Goal: Find specific page/section: Find specific page/section

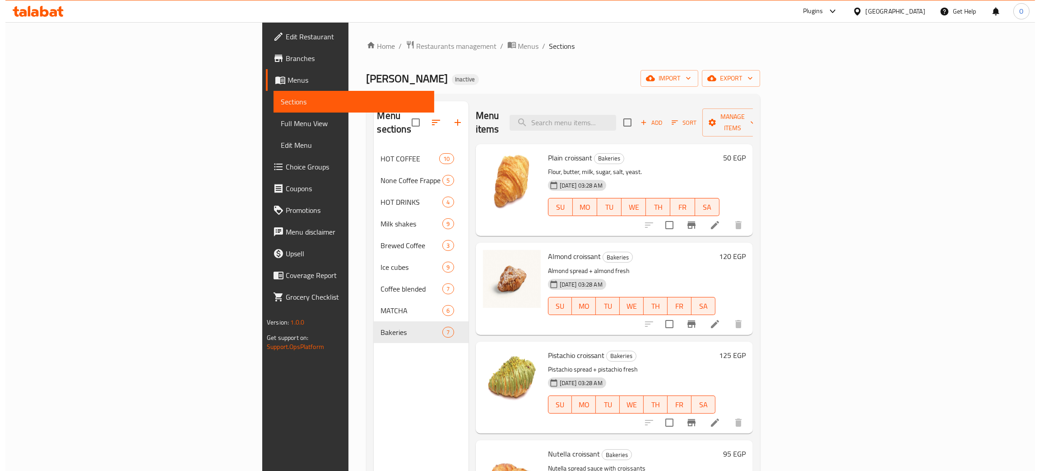
scroll to position [135, 0]
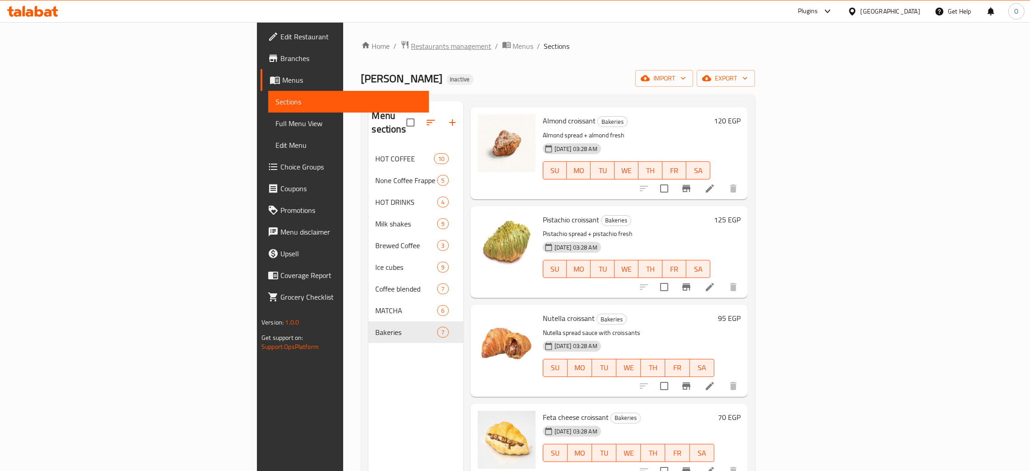
click at [411, 43] on span "Restaurants management" at bounding box center [451, 46] width 80 height 11
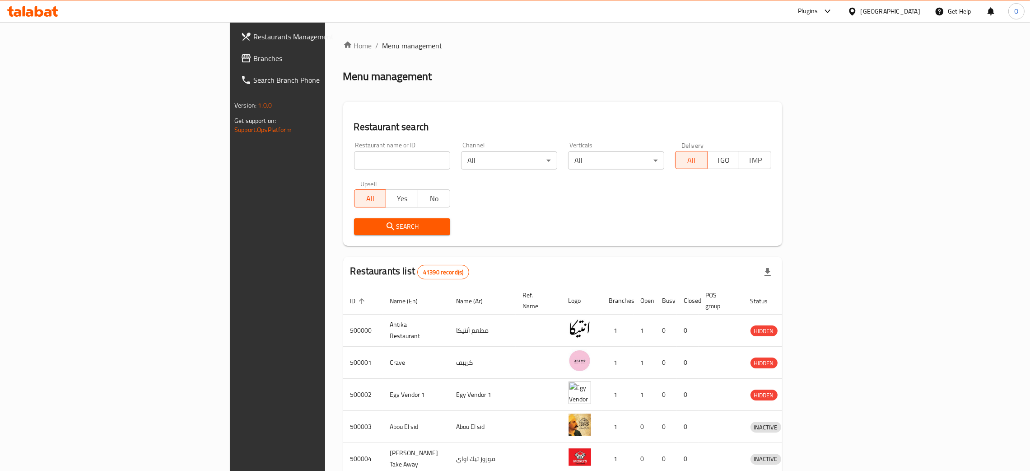
click at [354, 158] on input "search" at bounding box center [402, 160] width 96 height 18
paste input "SETRO"
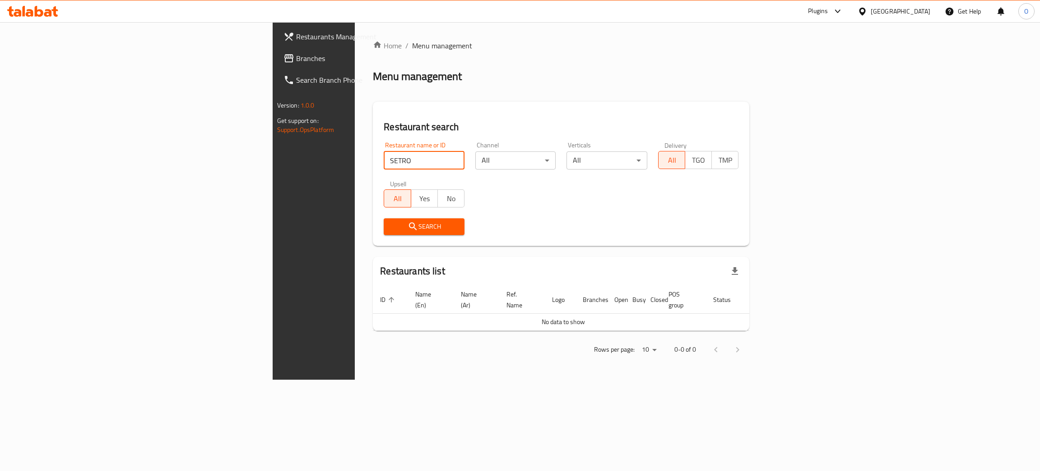
type input "SETRO"
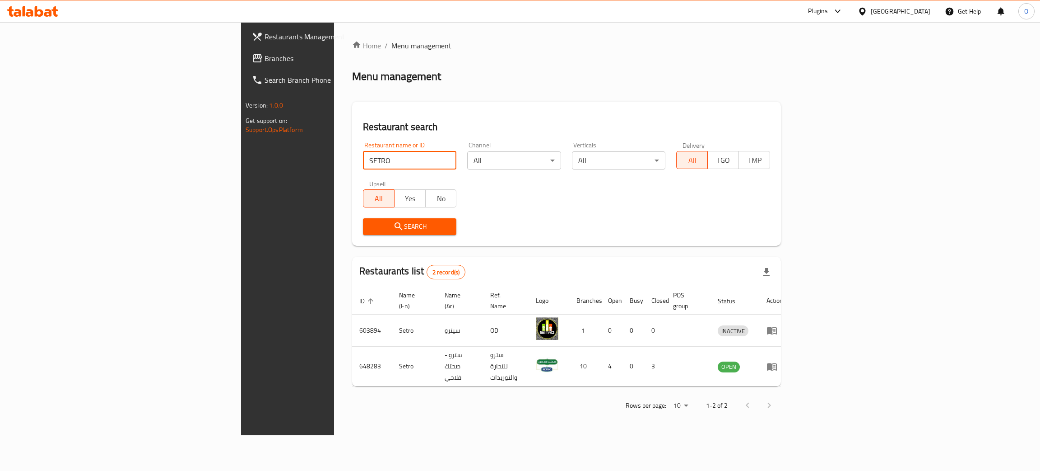
click at [265, 54] on span "Branches" at bounding box center [336, 58] width 143 height 11
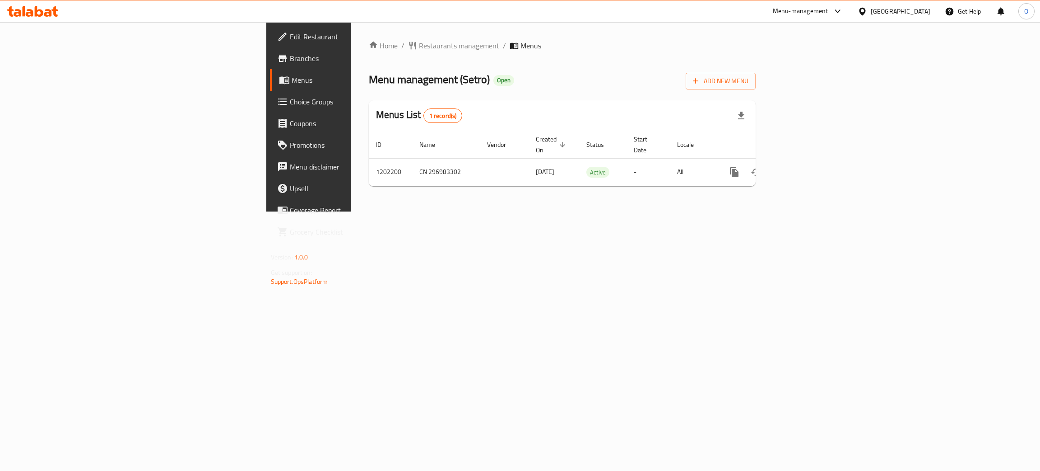
click at [290, 56] on span "Branches" at bounding box center [361, 58] width 143 height 11
